Goal: Task Accomplishment & Management: Complete application form

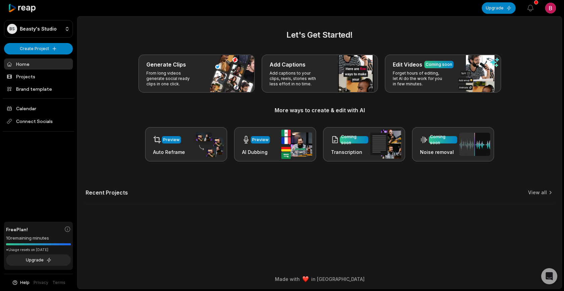
click at [247, 186] on div "Let's Get Started! Generate Clips From long videos generate social ready clips …" at bounding box center [320, 120] width 484 height 183
click at [547, 9] on html "BS Beasty's Studio Create Project Home Projects Brand template Calendar Connect…" at bounding box center [282, 145] width 564 height 291
click at [530, 53] on div "Sign Out" at bounding box center [526, 55] width 69 height 11
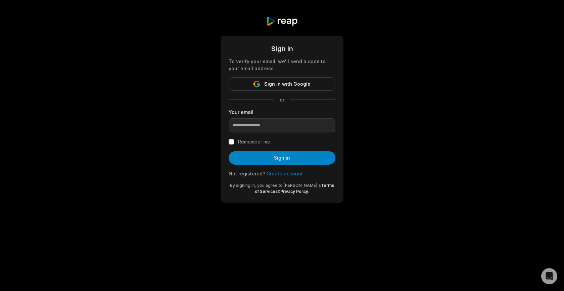
click at [293, 176] on div "Not registered? Create account" at bounding box center [282, 173] width 107 height 7
click at [285, 173] on link "Create account" at bounding box center [284, 173] width 36 height 6
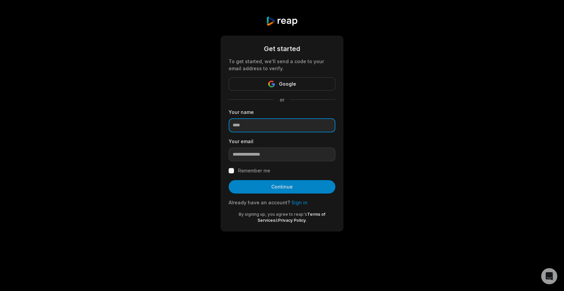
click at [262, 128] on input at bounding box center [282, 125] width 107 height 14
type input "******"
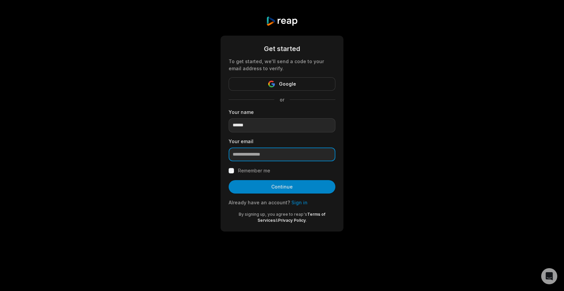
click at [256, 156] on input "email" at bounding box center [282, 154] width 107 height 14
type input "**********"
click at [275, 174] on div "Remember me" at bounding box center [282, 170] width 107 height 8
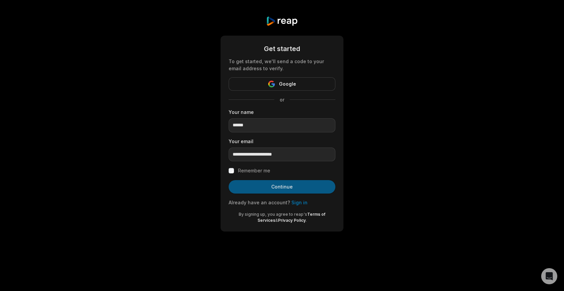
click at [269, 183] on button "Continue" at bounding box center [282, 186] width 107 height 13
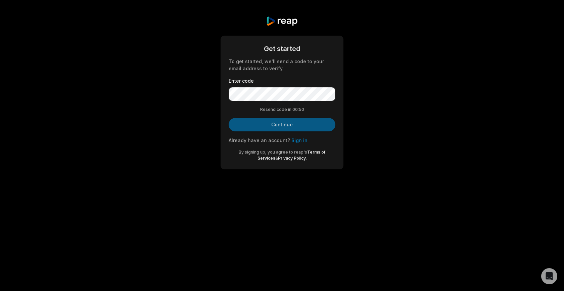
click at [259, 122] on button "Continue" at bounding box center [282, 124] width 107 height 13
